Goal: Navigation & Orientation: Find specific page/section

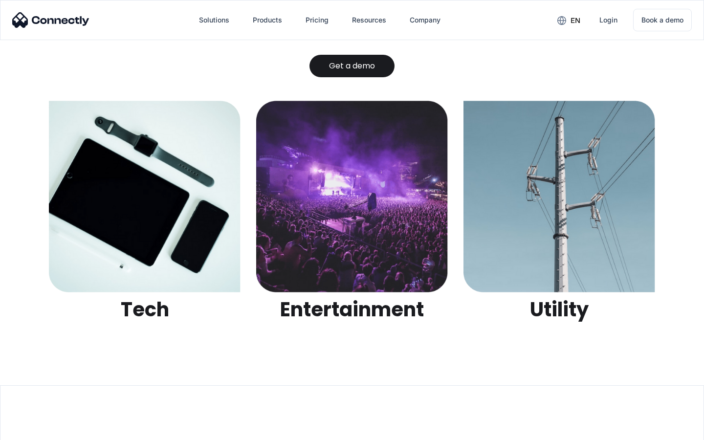
scroll to position [3086, 0]
